Goal: Share content

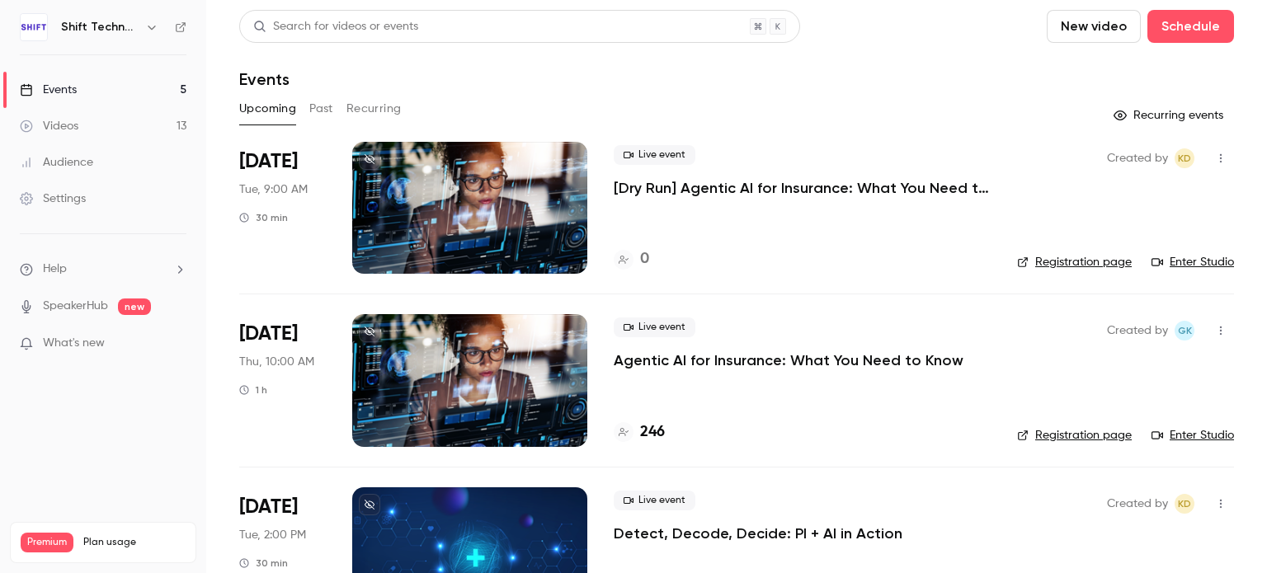
click at [677, 187] on p "[Dry Run] Agentic AI for Insurance: What You Need to Know" at bounding box center [802, 188] width 377 height 20
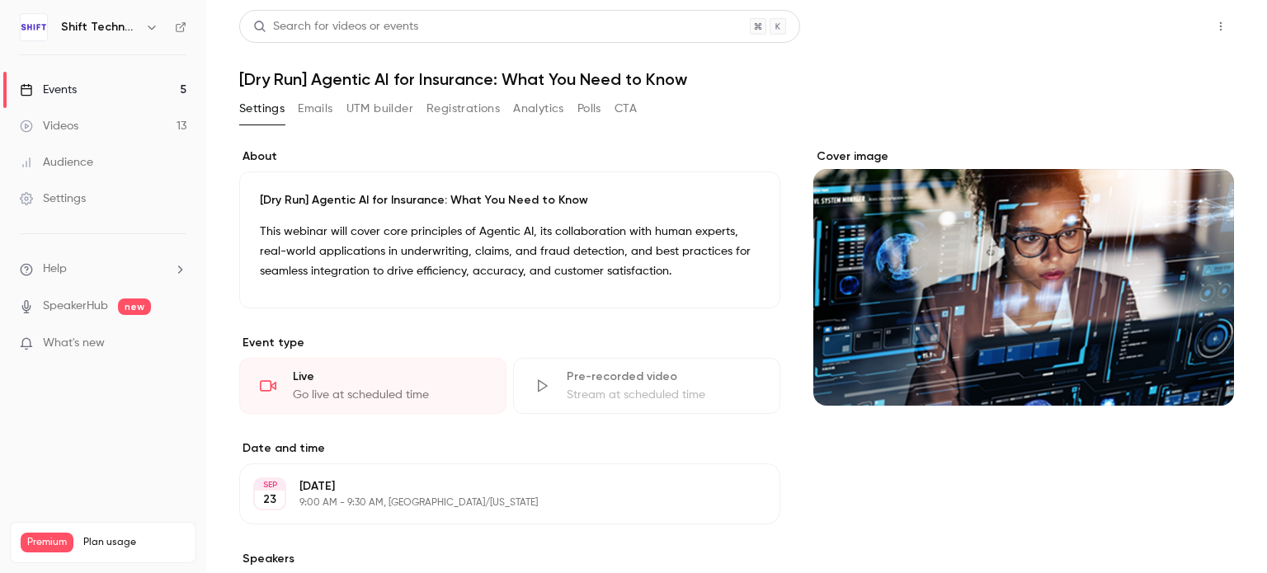
click at [1151, 28] on button "Share" at bounding box center [1162, 26] width 65 height 33
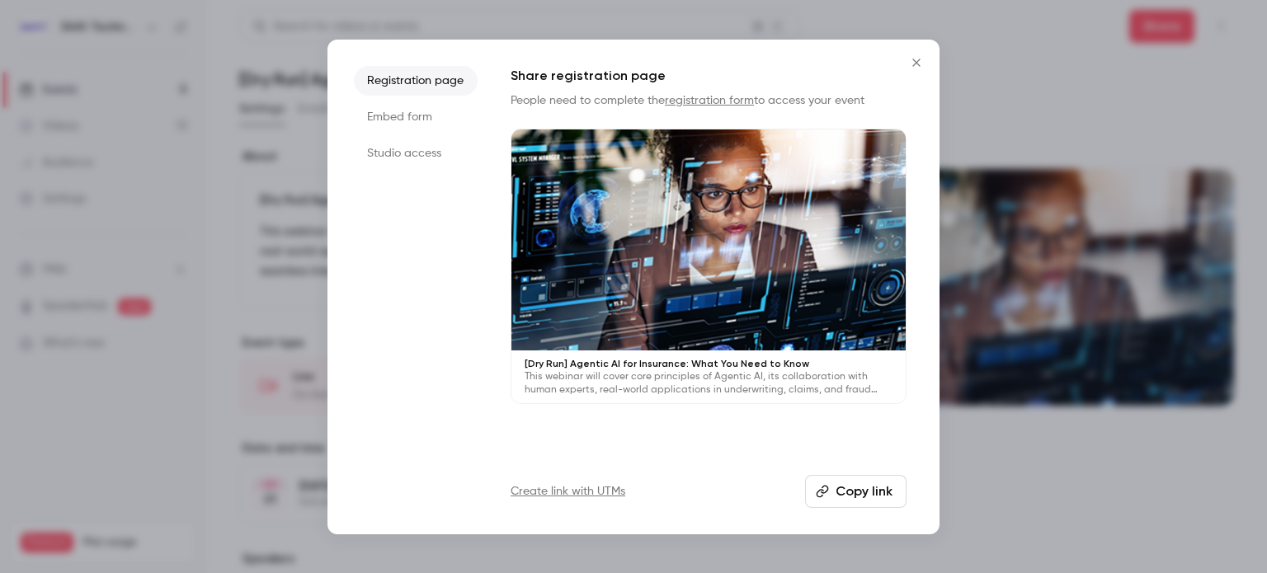
click at [389, 152] on li "Studio access" at bounding box center [416, 154] width 124 height 30
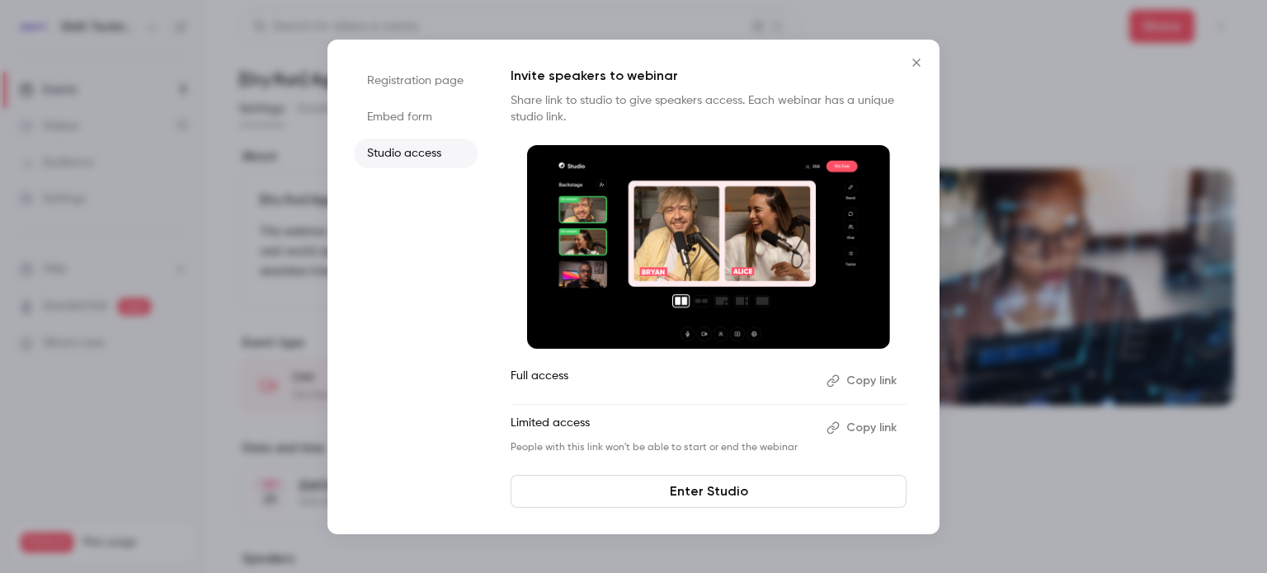
click at [848, 388] on button "Copy link" at bounding box center [863, 381] width 87 height 26
click at [918, 64] on icon "Close" at bounding box center [916, 62] width 7 height 7
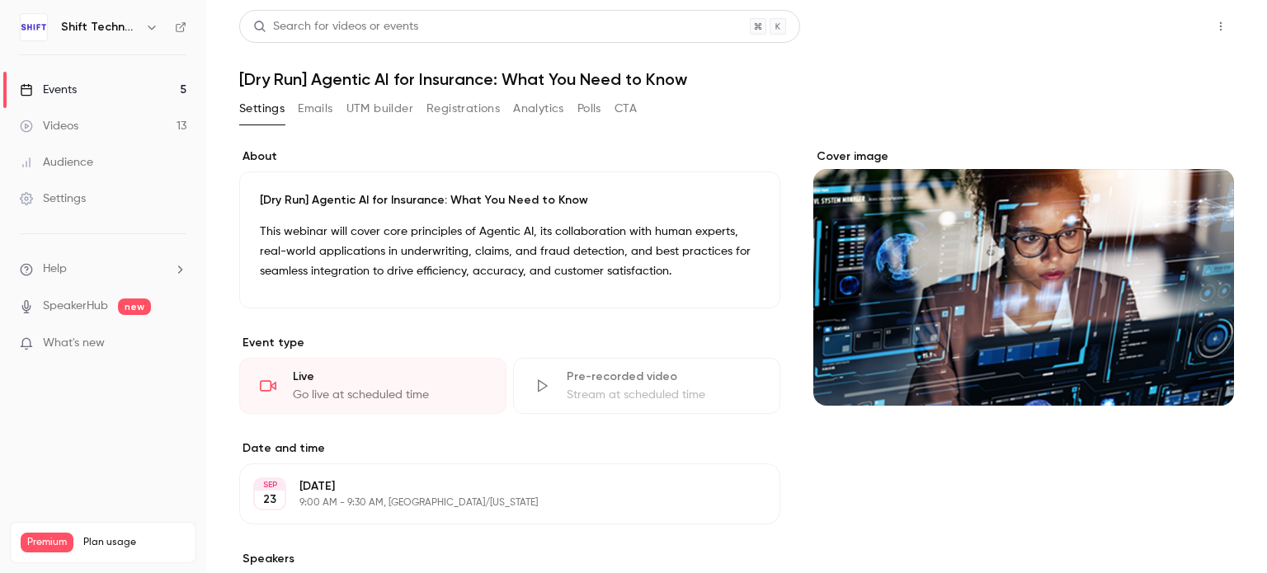
click at [1140, 35] on button "Share" at bounding box center [1162, 26] width 65 height 33
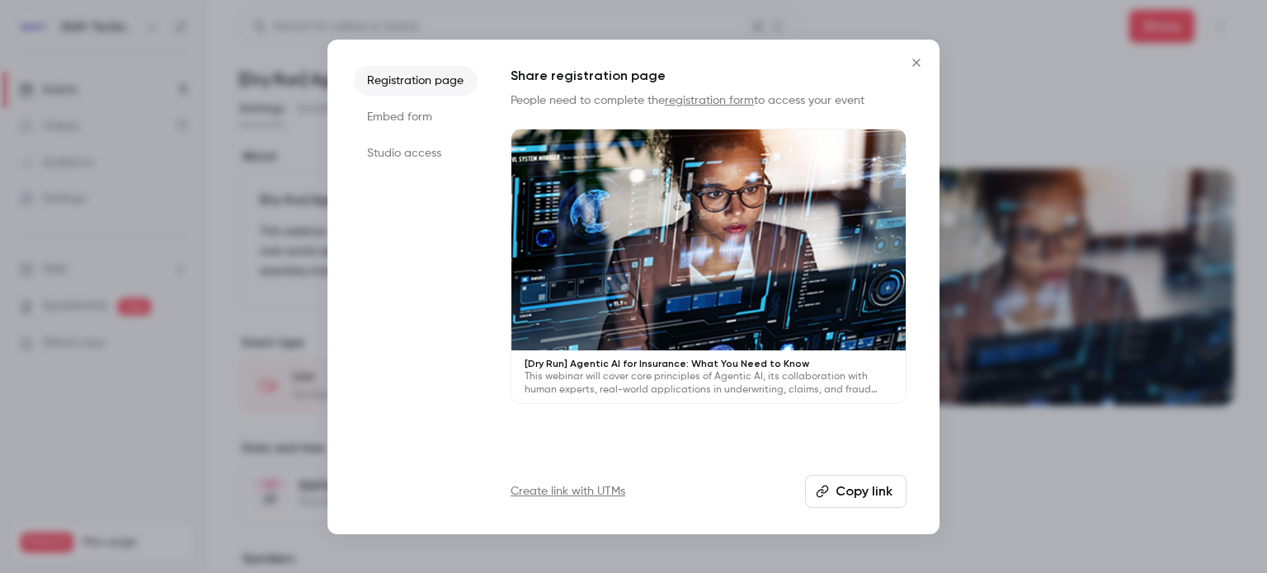
click at [419, 158] on li "Studio access" at bounding box center [416, 154] width 124 height 30
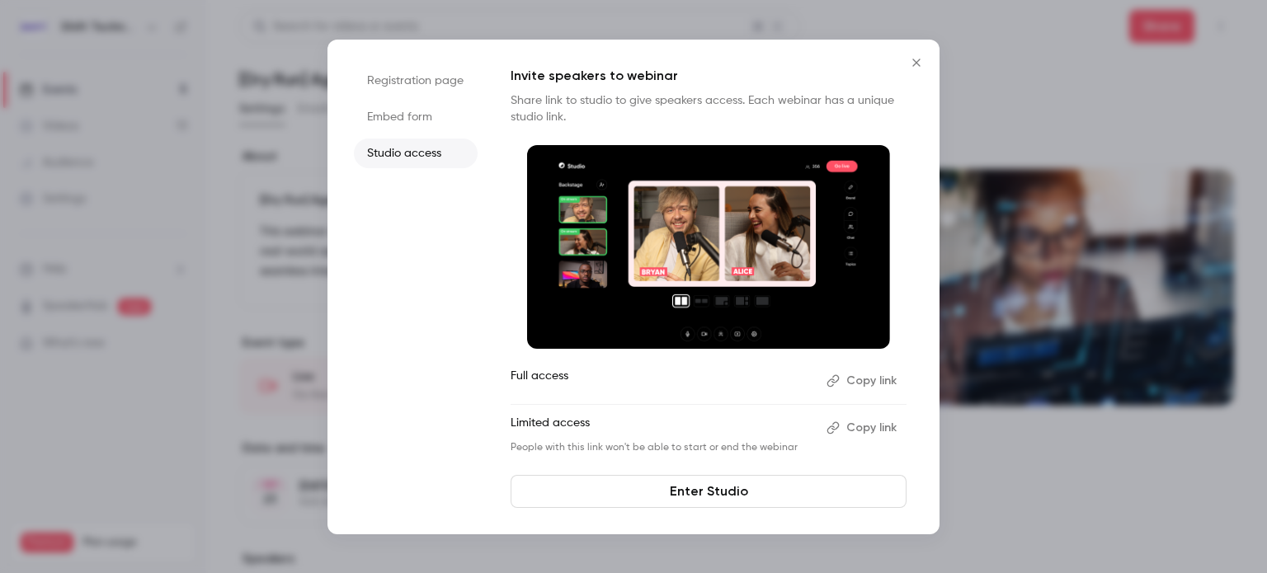
click at [871, 380] on button "Copy link" at bounding box center [863, 381] width 87 height 26
click at [854, 381] on button "Copy link" at bounding box center [863, 381] width 87 height 26
click at [844, 380] on button "Copy link" at bounding box center [863, 381] width 87 height 26
